Goal: Task Accomplishment & Management: Manage account settings

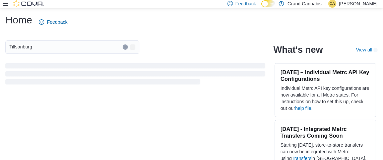
click at [10, 2] on div "Feedback Dark Mode Grand Cannabis | CA [PERSON_NAME] Home Feedback Tillsonburg …" at bounding box center [191, 93] width 383 height 187
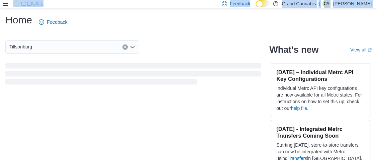
drag, startPoint x: 5, startPoint y: 6, endPoint x: 8, endPoint y: 4, distance: 3.8
click at [6, 6] on icon at bounding box center [5, 3] width 5 height 5
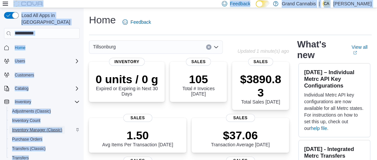
click at [46, 128] on span "Inventory Manager (Classic)" at bounding box center [37, 130] width 50 height 5
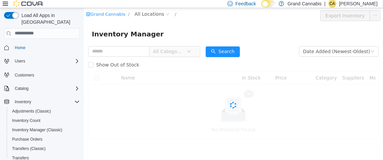
click at [1, 4] on div "Feedback Dark Mode Grand Cannabis | CA [PERSON_NAME]" at bounding box center [191, 4] width 383 height 8
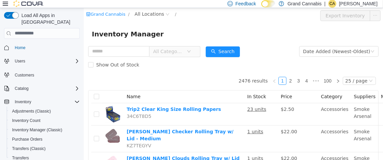
click at [3, 4] on icon at bounding box center [5, 4] width 5 height 4
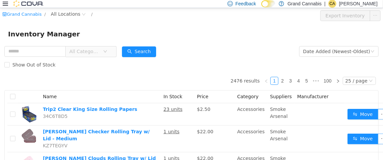
click at [91, 53] on span "All Categories" at bounding box center [84, 51] width 30 height 7
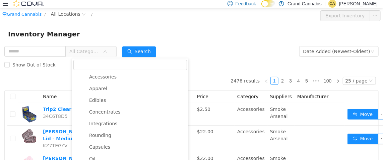
scroll to position [100, 0]
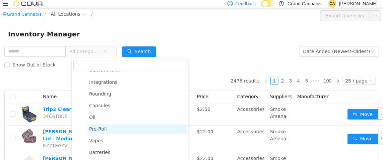
click at [103, 127] on span "Pre-Roll" at bounding box center [136, 129] width 99 height 9
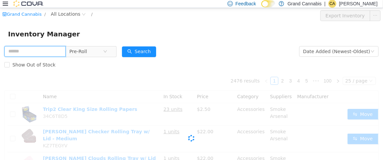
click at [27, 50] on input "text" at bounding box center [34, 51] width 61 height 11
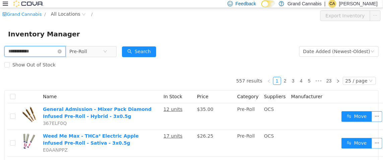
type input "**********"
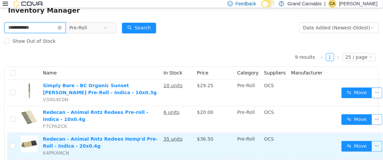
scroll to position [33, 0]
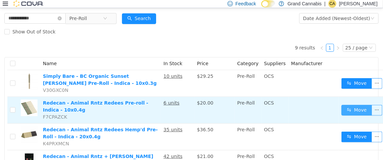
click at [350, 112] on button "Move" at bounding box center [356, 110] width 31 height 11
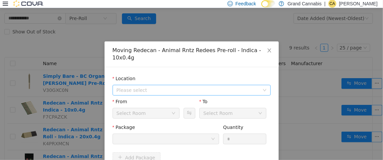
click at [174, 87] on span "Please select" at bounding box center [187, 90] width 143 height 7
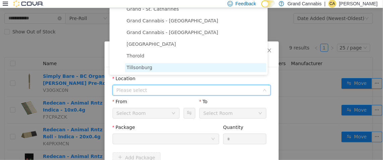
click at [158, 71] on span "Tillsonburg" at bounding box center [195, 67] width 141 height 9
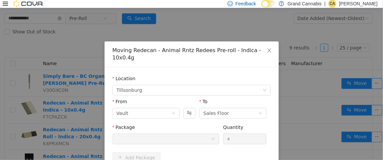
click at [201, 134] on div at bounding box center [163, 139] width 94 height 10
click at [176, 135] on div at bounding box center [163, 139] width 94 height 10
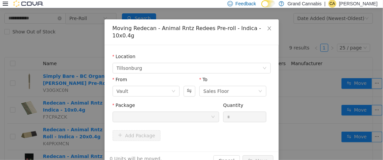
scroll to position [31, 0]
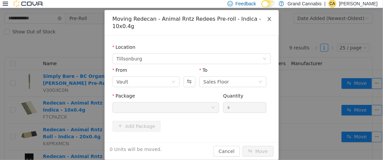
click at [267, 18] on icon "icon: close" at bounding box center [269, 19] width 4 height 4
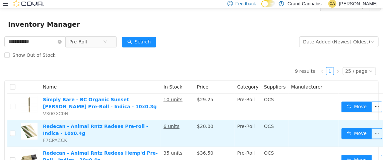
scroll to position [0, 0]
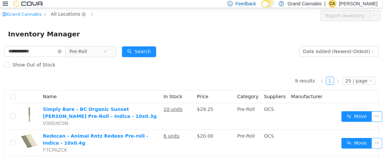
click at [62, 16] on span "All Locations" at bounding box center [65, 13] width 29 height 7
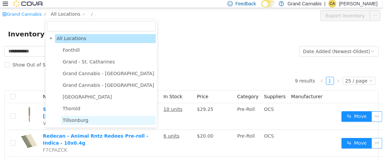
click at [89, 121] on span "Tillsonburg" at bounding box center [108, 120] width 95 height 9
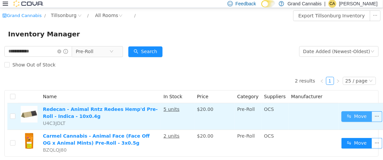
click at [343, 118] on button "Move" at bounding box center [356, 116] width 31 height 11
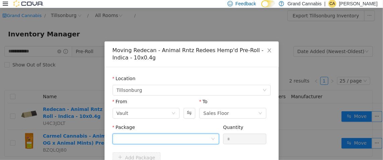
click at [162, 135] on div at bounding box center [163, 139] width 94 height 10
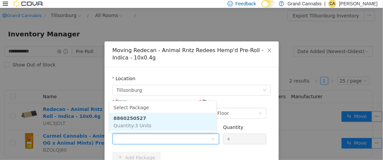
click at [160, 125] on li "8860250527 Quantity : 3 Units" at bounding box center [162, 122] width 106 height 18
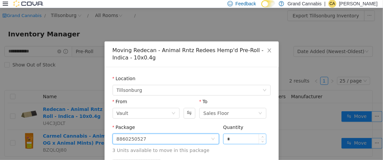
click at [238, 143] on input "*" at bounding box center [244, 139] width 43 height 10
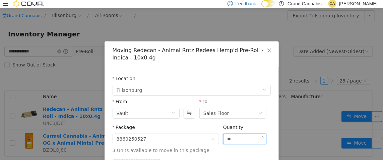
type input "**"
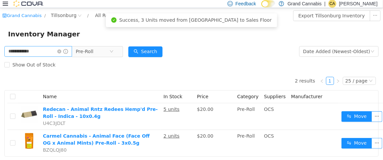
drag, startPoint x: 66, startPoint y: 52, endPoint x: 65, endPoint y: 48, distance: 4.5
click at [66, 49] on span "**********" at bounding box center [38, 51] width 68 height 11
click at [61, 52] on icon "icon: close-circle" at bounding box center [59, 51] width 4 height 4
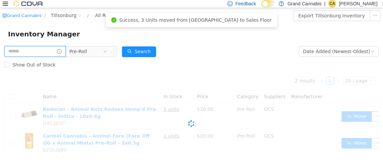
click at [37, 53] on input "text" at bounding box center [34, 51] width 61 height 11
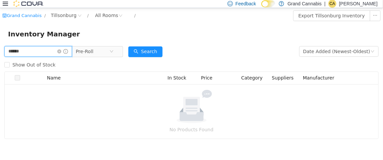
type input "******"
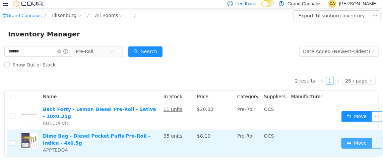
click at [354, 138] on button "Move" at bounding box center [356, 143] width 31 height 11
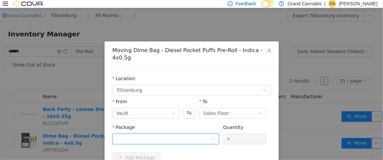
click at [147, 134] on div at bounding box center [163, 139] width 94 height 10
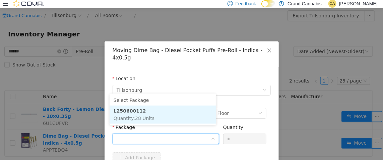
drag, startPoint x: 157, startPoint y: 114, endPoint x: 174, endPoint y: 117, distance: 16.6
click at [158, 114] on li "L250600112 Quantity : 28 Units" at bounding box center [162, 114] width 106 height 18
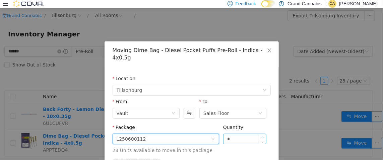
click at [259, 134] on span "Increase Value" at bounding box center [262, 137] width 7 height 6
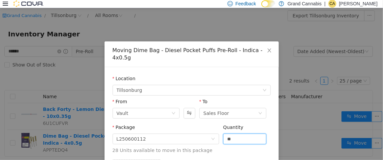
type input "**"
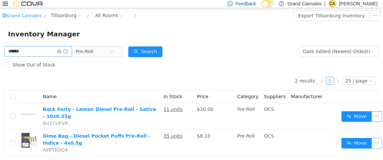
click at [61, 53] on icon "icon: close-circle" at bounding box center [59, 51] width 4 height 4
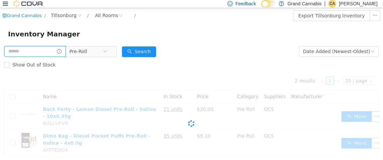
click at [45, 55] on input "text" at bounding box center [34, 51] width 61 height 11
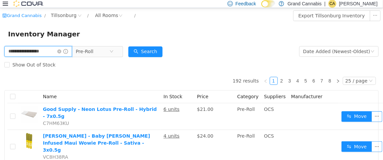
type input "**********"
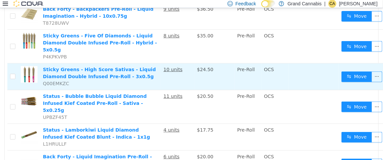
scroll to position [154, 0]
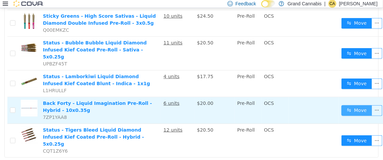
click at [348, 105] on button "Move" at bounding box center [356, 110] width 31 height 11
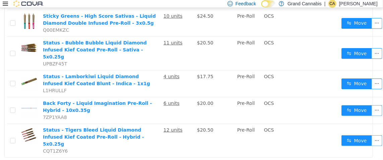
scroll to position [148, 0]
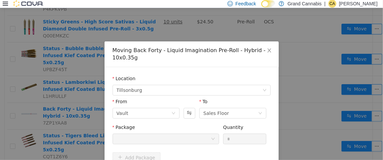
click at [188, 136] on div at bounding box center [163, 139] width 94 height 10
click at [269, 48] on span "Close" at bounding box center [269, 50] width 19 height 19
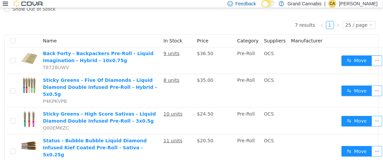
scroll to position [0, 0]
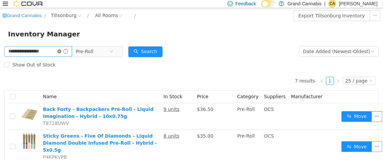
click at [61, 51] on icon "icon: close-circle" at bounding box center [59, 51] width 4 height 4
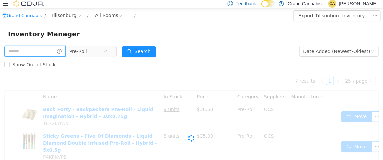
click at [53, 52] on input "text" at bounding box center [34, 51] width 61 height 11
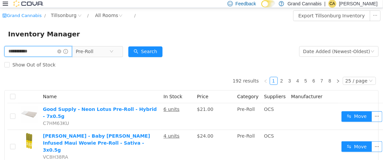
type input "**********"
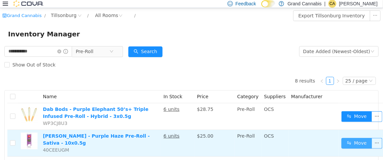
click at [352, 147] on button "Move" at bounding box center [356, 143] width 31 height 11
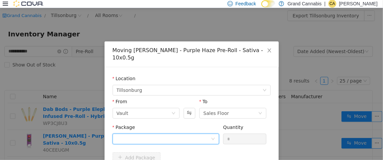
click at [164, 134] on div at bounding box center [163, 139] width 94 height 10
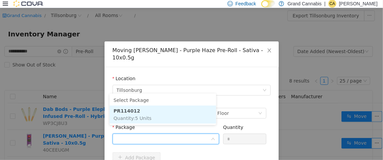
click at [161, 117] on li "PR114012 Quantity : 5 Units" at bounding box center [162, 114] width 106 height 18
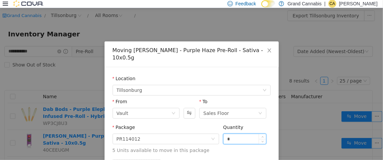
click at [243, 134] on input "*" at bounding box center [244, 139] width 43 height 10
type input "**"
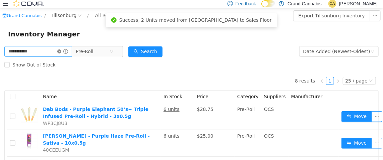
click at [61, 51] on icon "icon: close-circle" at bounding box center [59, 51] width 4 height 4
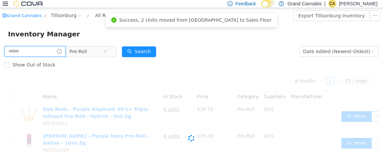
click at [45, 51] on input "text" at bounding box center [34, 51] width 61 height 11
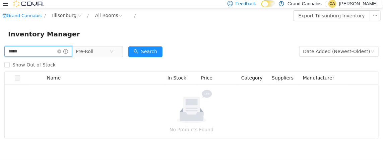
click at [45, 52] on input "*****" at bounding box center [38, 51] width 68 height 11
type input "**********"
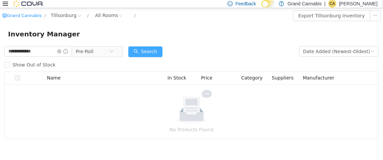
click at [153, 50] on button "Search" at bounding box center [145, 51] width 34 height 11
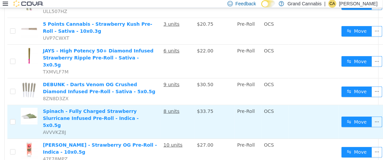
scroll to position [167, 0]
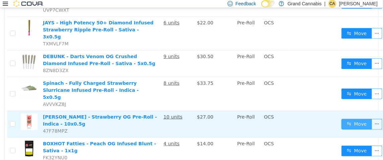
click at [341, 119] on button "Move" at bounding box center [356, 124] width 31 height 11
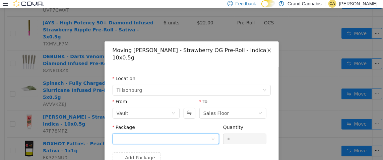
click at [198, 135] on div at bounding box center [163, 139] width 94 height 10
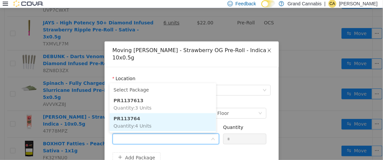
click at [182, 114] on li "PR113764 Quantity : 4 Units" at bounding box center [162, 122] width 106 height 18
click at [183, 114] on button "Swap" at bounding box center [189, 113] width 12 height 11
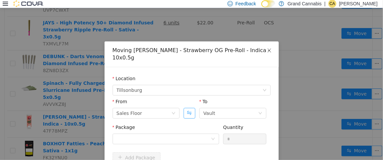
click at [186, 113] on button "Swap" at bounding box center [189, 113] width 12 height 11
click at [167, 133] on div "Package" at bounding box center [165, 129] width 106 height 10
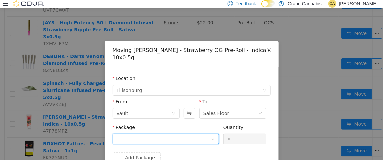
click at [165, 139] on div at bounding box center [163, 139] width 94 height 10
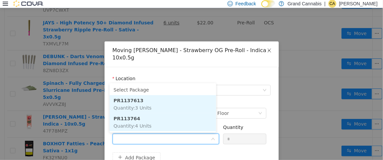
click at [164, 112] on li "PR1137613 Quantity : 3 Units" at bounding box center [162, 104] width 106 height 18
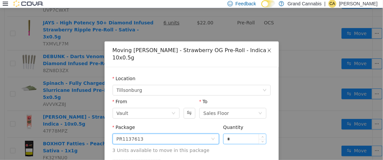
click at [239, 135] on input "*" at bounding box center [244, 139] width 43 height 10
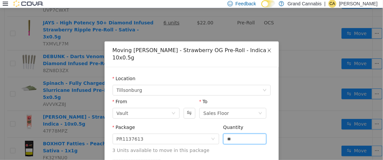
type input "**"
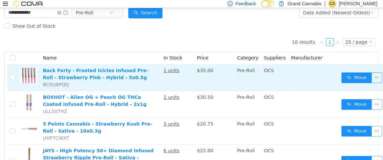
scroll to position [0, 0]
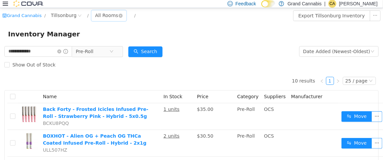
click at [92, 19] on div "All Rooms" at bounding box center [108, 15] width 35 height 11
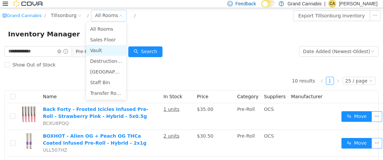
click at [101, 50] on li "Vault" at bounding box center [106, 50] width 40 height 11
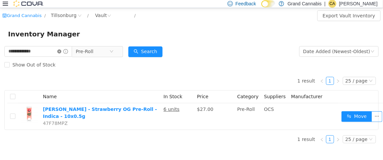
click at [61, 50] on icon "icon: close-circle" at bounding box center [59, 51] width 4 height 4
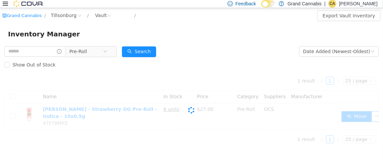
click at [77, 79] on div "1 result 1 25 / page Name In Stock Price Category Suppliers Manufacturer [PERSO…" at bounding box center [191, 109] width 374 height 77
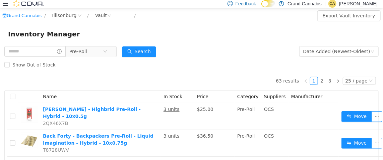
click at [88, 69] on div "Show Out of Stock" at bounding box center [191, 64] width 374 height 13
click at [7, 1] on icon at bounding box center [5, 3] width 5 height 5
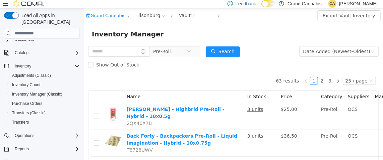
scroll to position [37, 0]
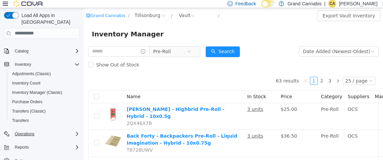
click at [40, 130] on div "Operations" at bounding box center [46, 134] width 68 height 8
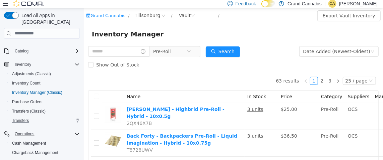
scroll to position [57, 0]
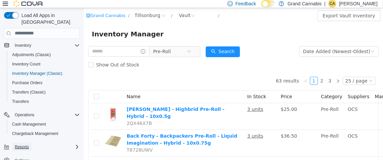
click at [23, 145] on span "Reports" at bounding box center [22, 147] width 14 height 5
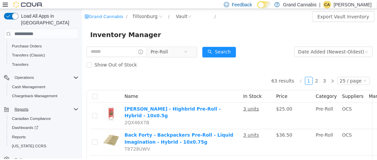
scroll to position [0, 0]
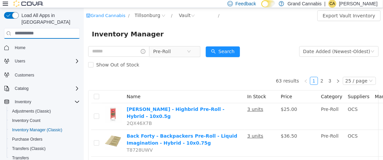
click at [39, 28] on input "search" at bounding box center [42, 33] width 76 height 11
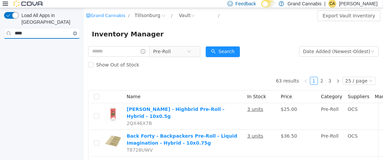
type input "****"
click at [8, 4] on div at bounding box center [23, 3] width 41 height 7
click at [6, 4] on icon at bounding box center [5, 4] width 5 height 4
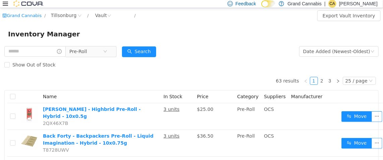
click at [7, 3] on icon at bounding box center [5, 3] width 5 height 5
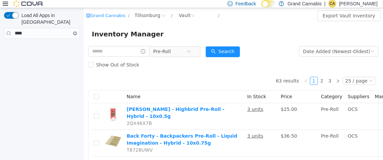
click at [74, 33] on icon "Clear input" at bounding box center [74, 33] width 1 height 1
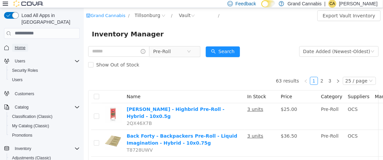
click at [20, 45] on span "Home" at bounding box center [20, 47] width 11 height 5
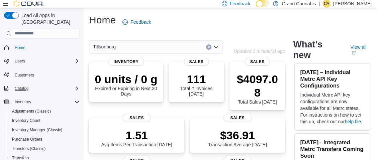
click at [77, 86] on icon "Complex example" at bounding box center [76, 88] width 5 height 5
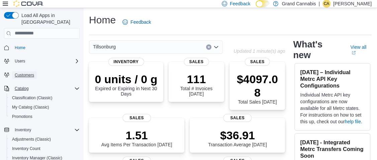
click at [26, 73] on span "Customers" at bounding box center [24, 75] width 19 height 5
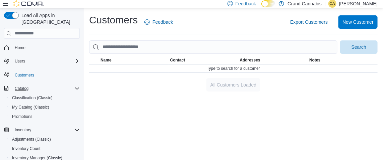
click at [74, 59] on icon "Complex example" at bounding box center [76, 61] width 5 height 5
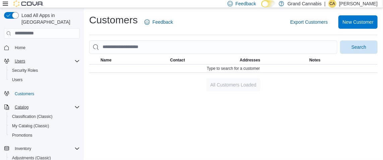
click at [76, 59] on icon "Complex example" at bounding box center [76, 61] width 5 height 5
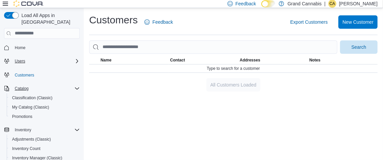
click at [76, 86] on icon "Complex example" at bounding box center [76, 88] width 5 height 5
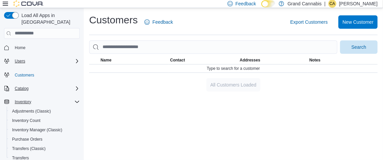
click at [70, 98] on div "Inventory" at bounding box center [46, 102] width 68 height 8
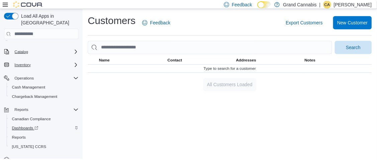
scroll to position [37, 0]
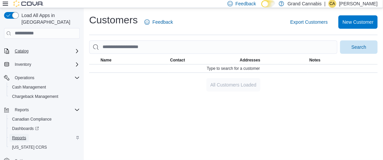
click at [16, 136] on span "Reports" at bounding box center [19, 138] width 14 height 5
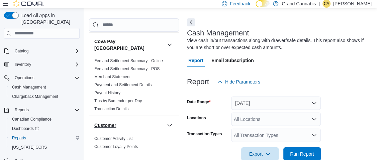
scroll to position [100, 0]
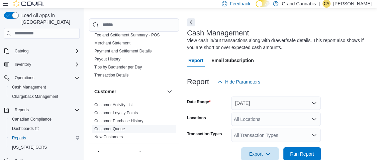
click at [115, 127] on link "Customer Queue" at bounding box center [109, 129] width 30 height 5
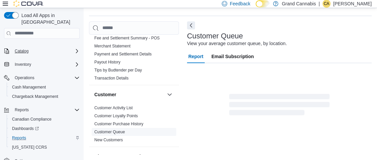
scroll to position [15, 0]
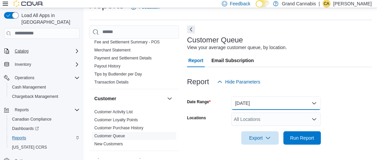
click at [278, 102] on button "[DATE]" at bounding box center [276, 103] width 90 height 13
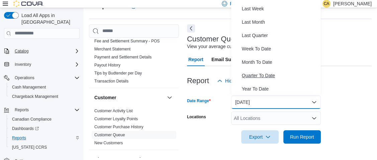
scroll to position [19, 0]
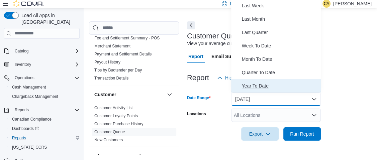
click at [264, 87] on span "Year To Date" at bounding box center [280, 86] width 76 height 8
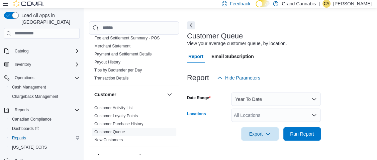
click at [269, 117] on div "All Locations" at bounding box center [276, 115] width 90 height 13
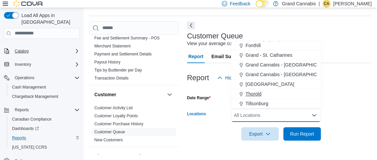
click at [263, 103] on span "Tillsonburg" at bounding box center [257, 103] width 23 height 7
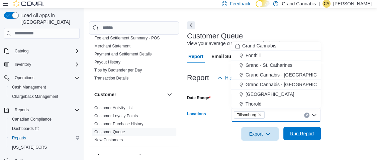
click at [301, 134] on span "Run Report" at bounding box center [302, 134] width 24 height 7
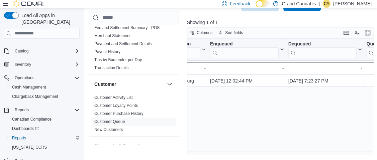
scroll to position [0, 206]
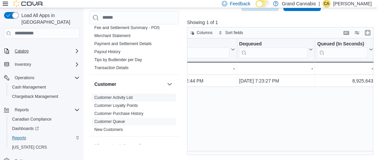
click at [124, 95] on link "Customer Activity List" at bounding box center [113, 97] width 38 height 5
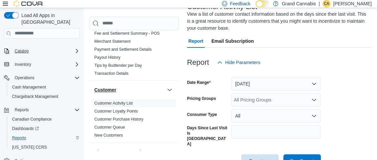
scroll to position [29, 0]
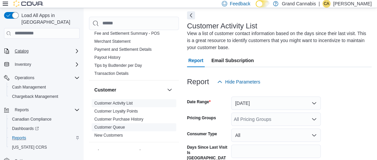
click at [114, 125] on link "Customer Queue" at bounding box center [109, 127] width 30 height 5
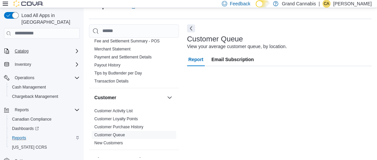
scroll to position [15, 0]
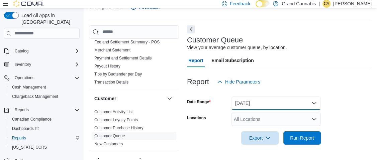
click at [272, 103] on button "[DATE]" at bounding box center [276, 103] width 90 height 13
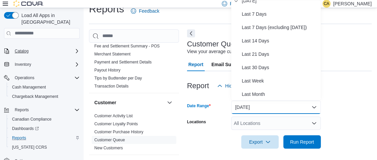
scroll to position [100, 0]
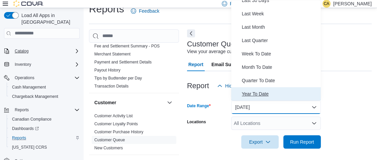
click at [261, 93] on span "Year To Date" at bounding box center [280, 94] width 76 height 8
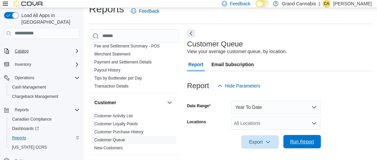
drag, startPoint x: 306, startPoint y: 142, endPoint x: 310, endPoint y: 142, distance: 4.0
click at [306, 142] on span "Run Report" at bounding box center [302, 142] width 24 height 7
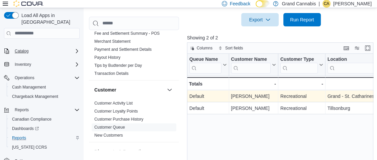
scroll to position [149, 0]
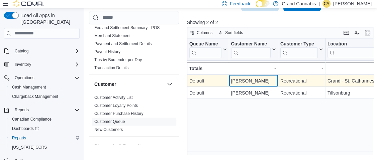
click at [258, 80] on div "[PERSON_NAME]" at bounding box center [253, 81] width 45 height 8
click at [267, 80] on div "[PERSON_NAME]" at bounding box center [253, 81] width 45 height 8
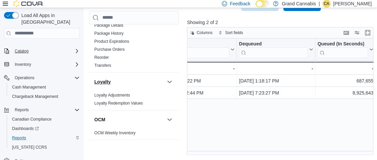
scroll to position [99, 0]
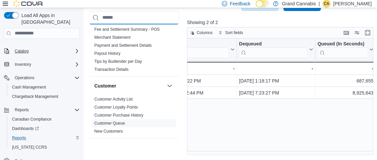
click at [118, 14] on input "search" at bounding box center [134, 17] width 90 height 13
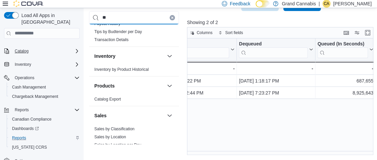
scroll to position [0, 0]
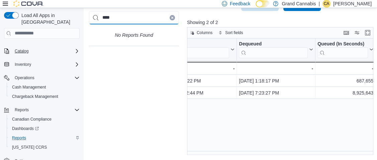
type input "****"
click at [171, 18] on icon "Clear input" at bounding box center [172, 17] width 3 height 3
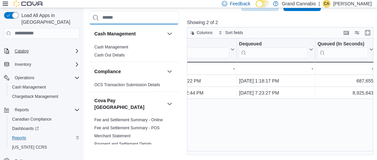
click at [117, 17] on input "search" at bounding box center [134, 17] width 90 height 13
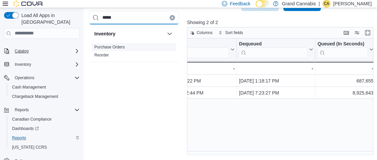
type input "*****"
click at [113, 48] on link "Purchase Orders" at bounding box center [109, 47] width 30 height 5
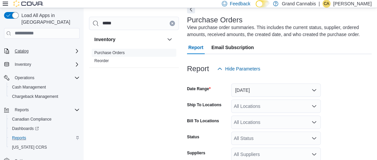
scroll to position [22, 0]
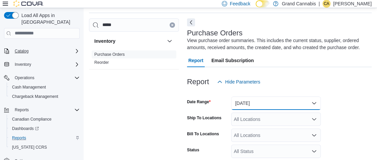
click at [262, 101] on button "[DATE]" at bounding box center [276, 103] width 90 height 13
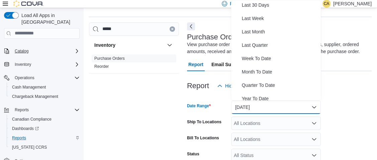
scroll to position [100, 0]
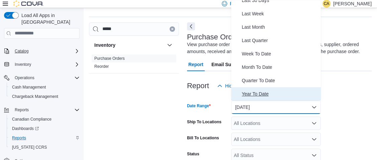
click at [257, 92] on span "Year To Date" at bounding box center [280, 94] width 76 height 8
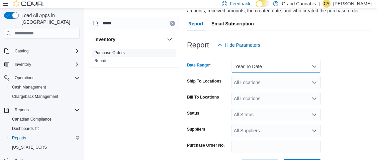
scroll to position [84, 0]
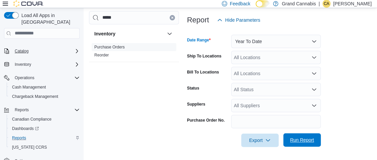
click at [311, 141] on span "Run Report" at bounding box center [302, 140] width 24 height 7
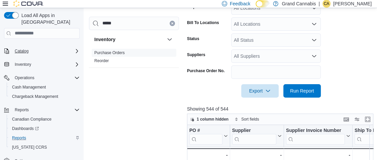
scroll to position [201, 0]
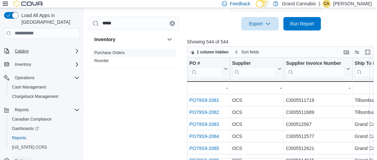
click at [23, 159] on span "Settings" at bounding box center [22, 161] width 14 height 5
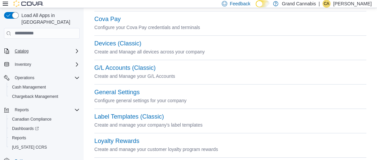
scroll to position [134, 0]
